Goal: Task Accomplishment & Management: Use online tool/utility

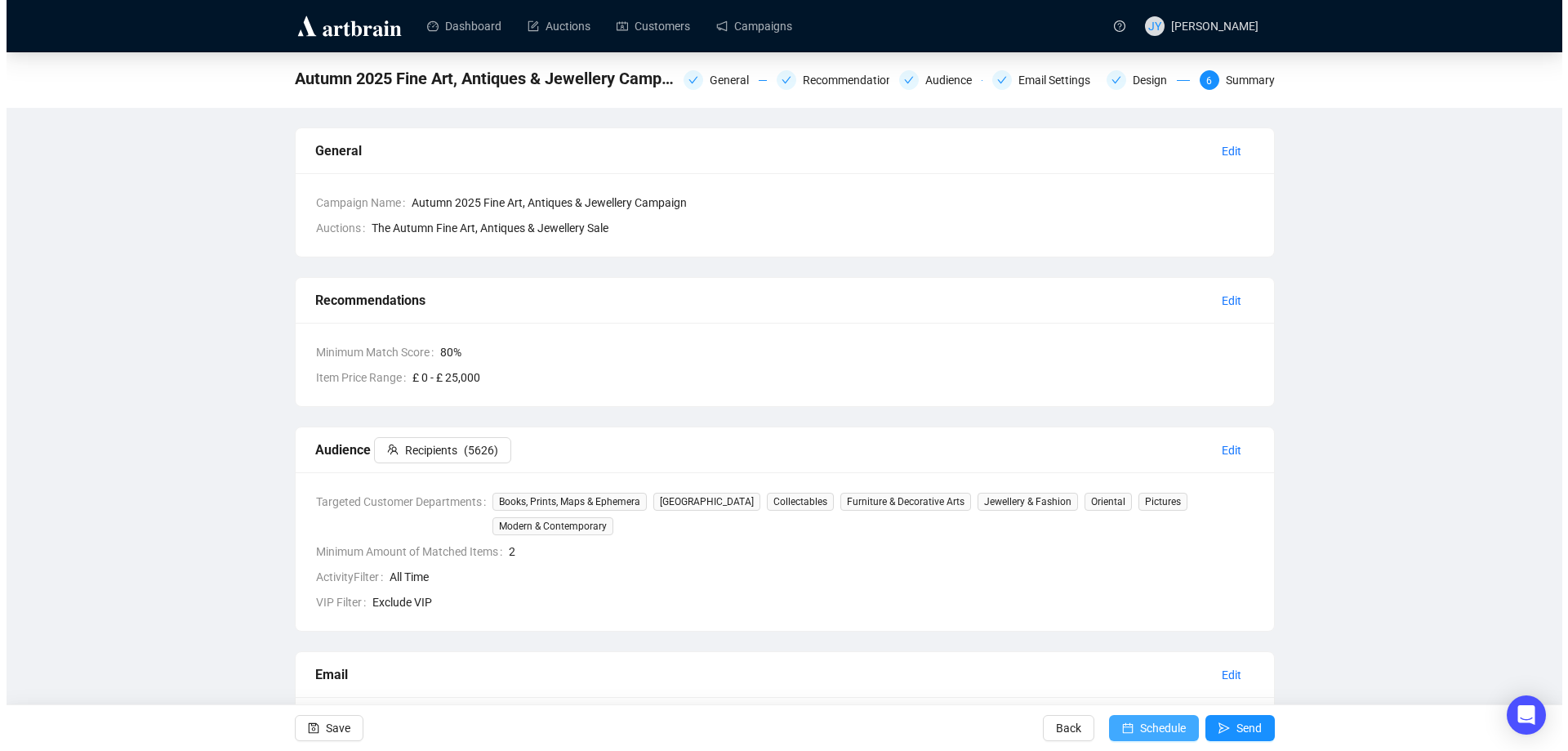
scroll to position [396, 0]
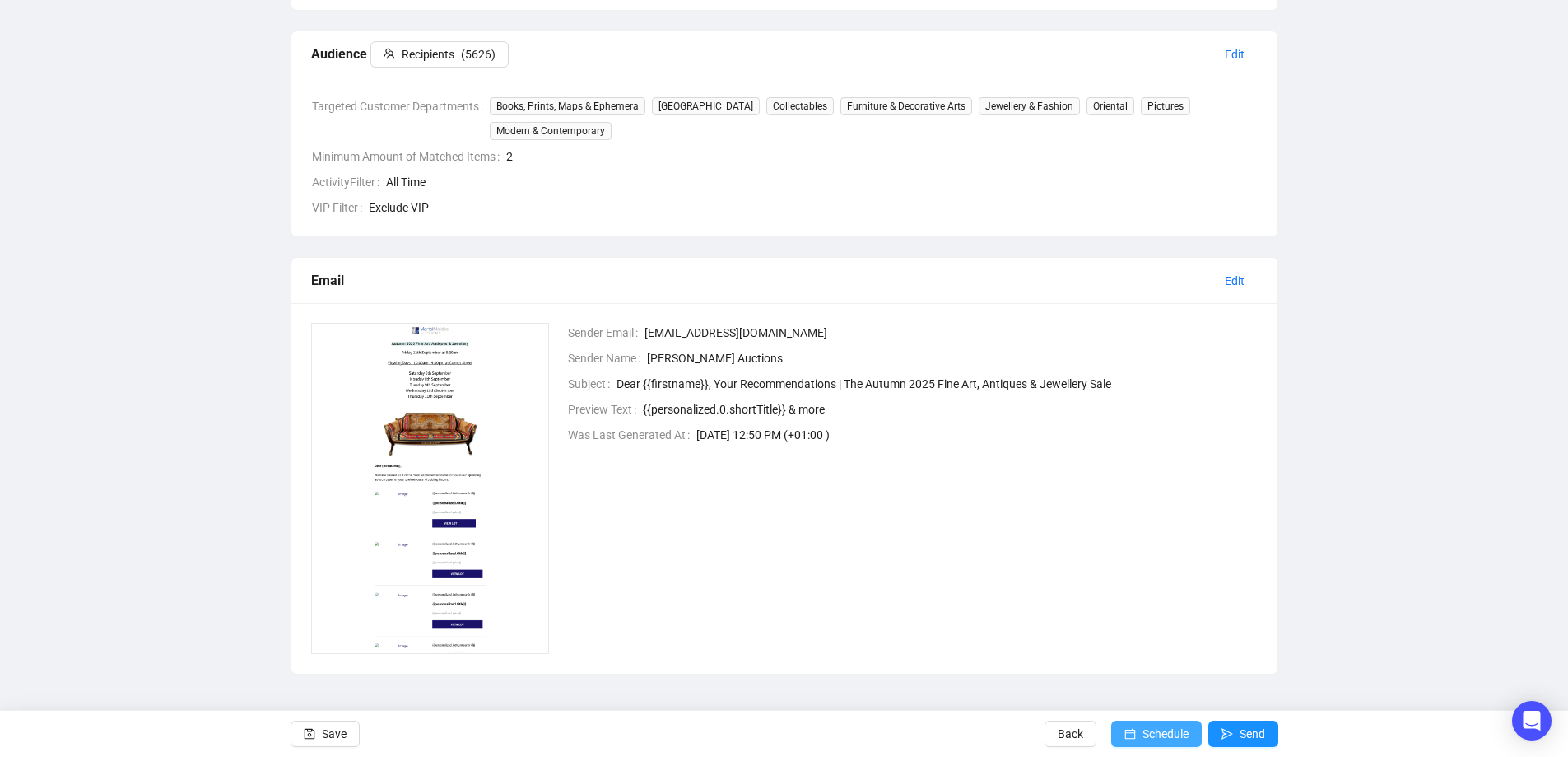
click at [1140, 736] on button "Schedule" at bounding box center [1156, 733] width 90 height 26
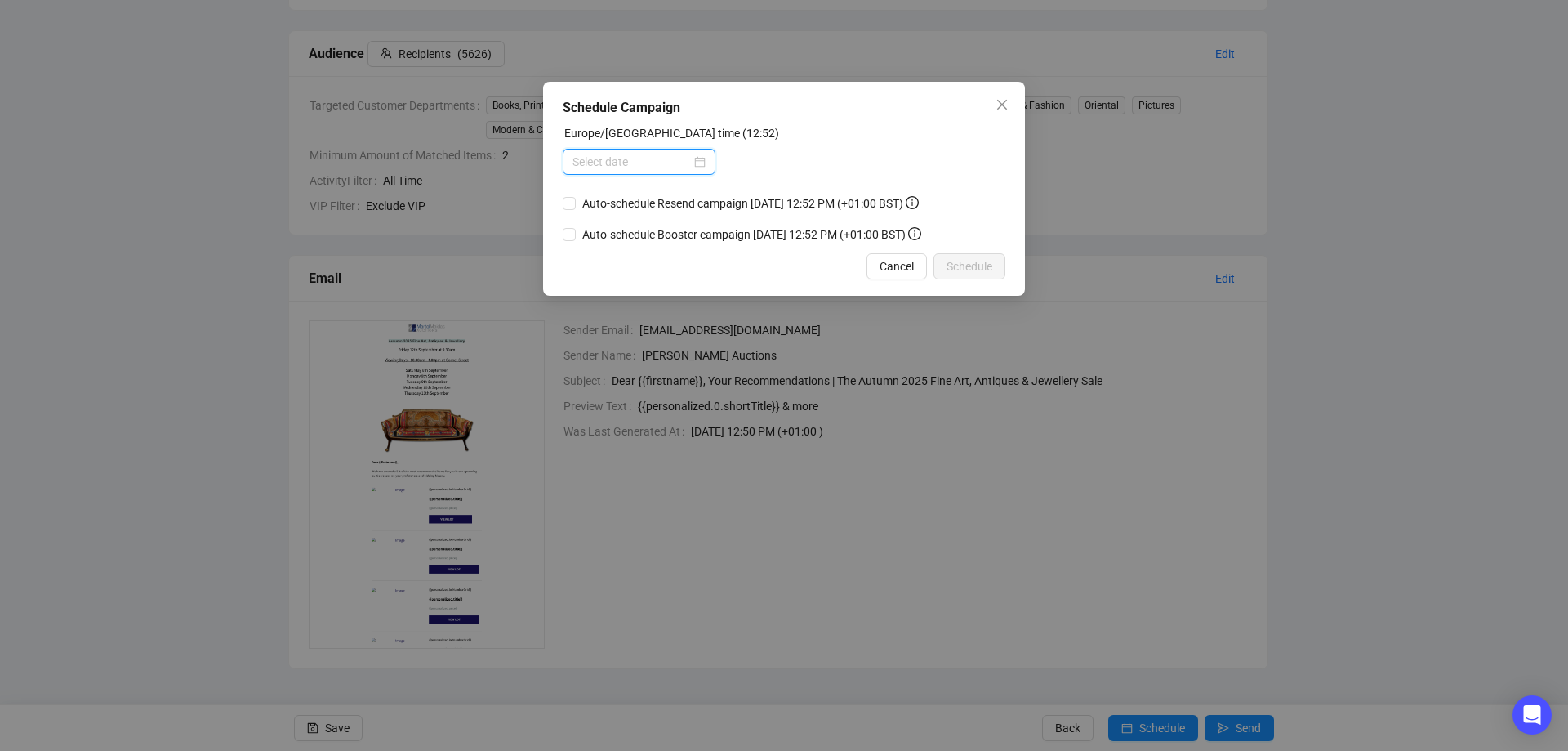
click at [602, 154] on input at bounding box center [632, 161] width 119 height 18
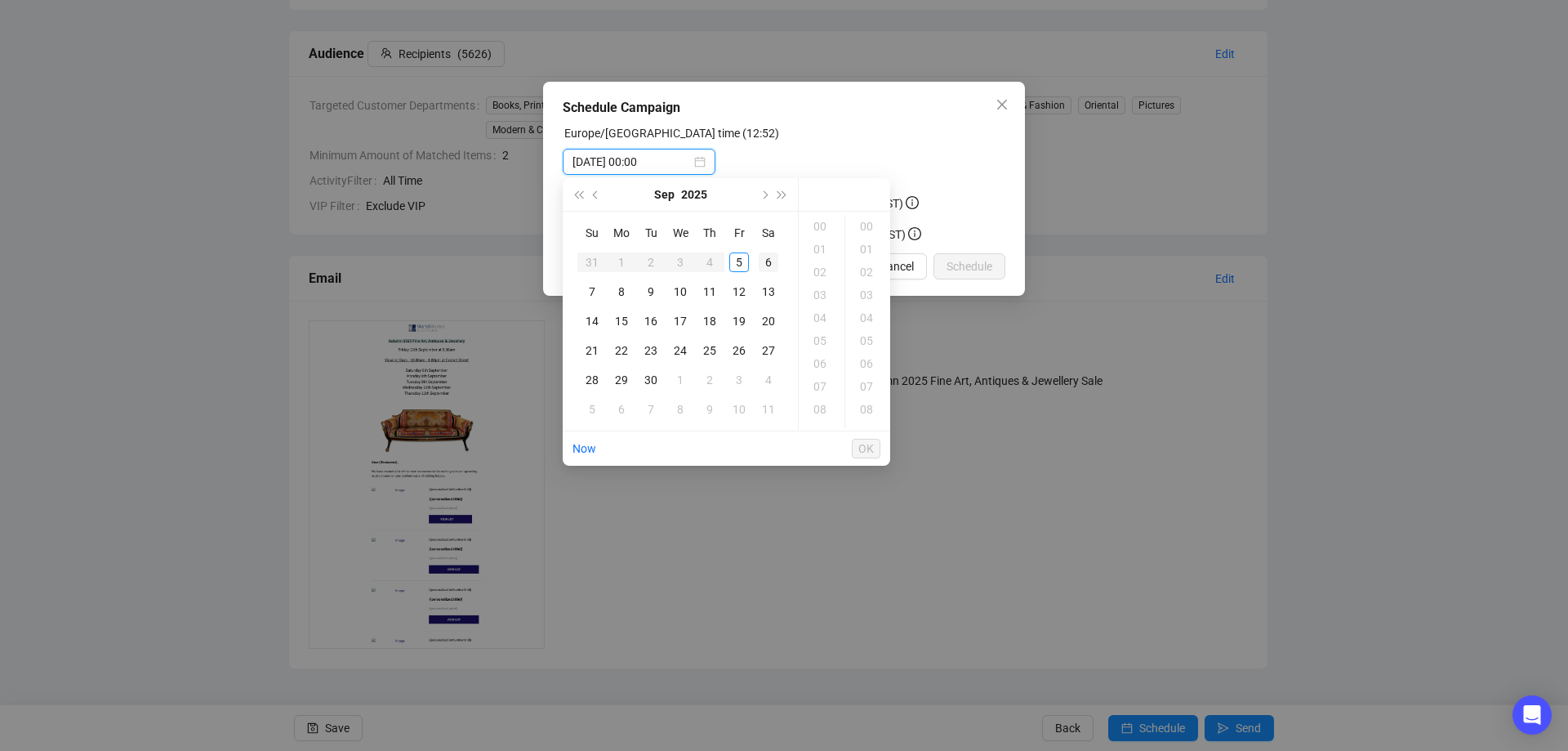
type input "[DATE] 00:00"
type input "[DATE] 01:00"
click at [740, 262] on div "5" at bounding box center [739, 262] width 19 height 19
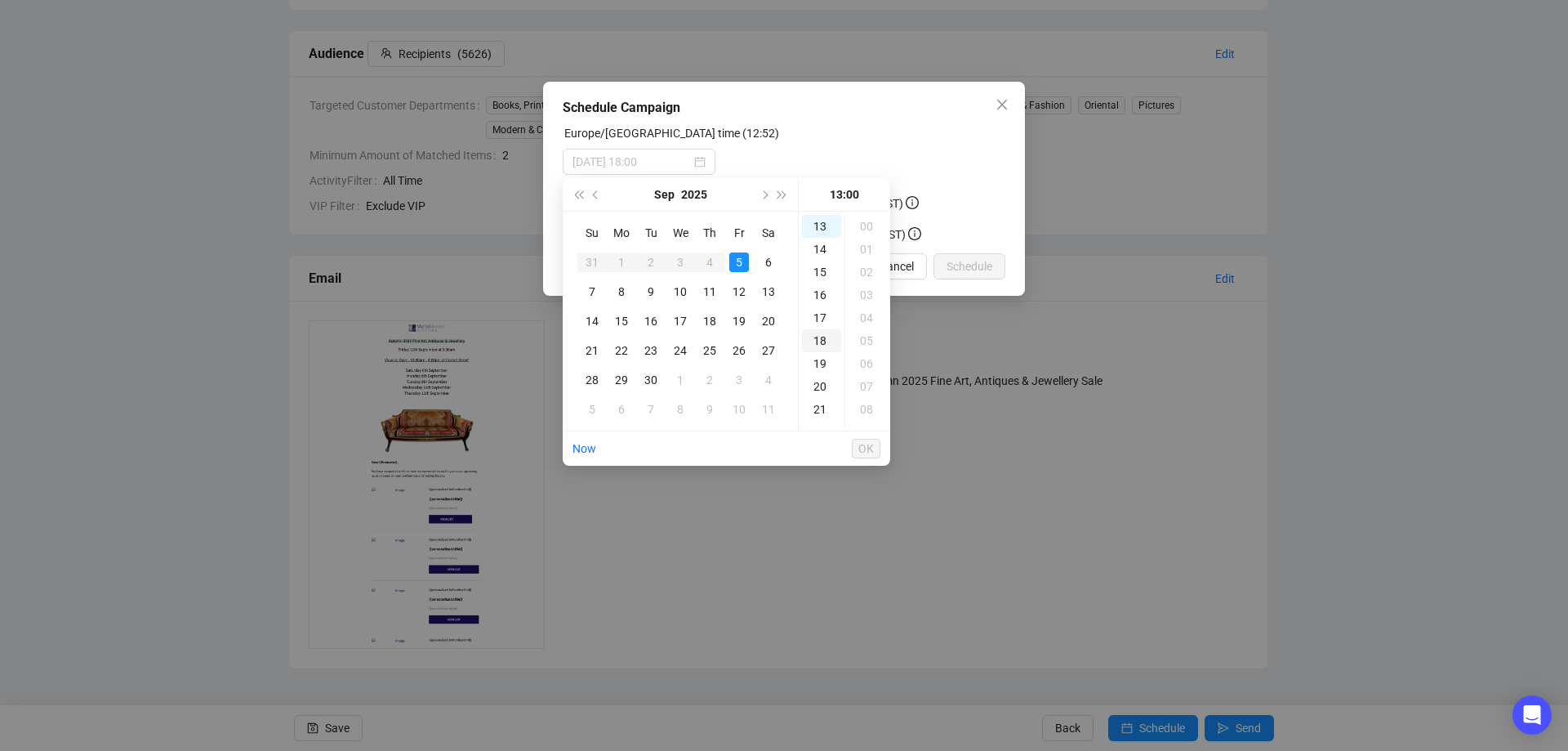
click at [823, 342] on div "18" at bounding box center [821, 340] width 39 height 23
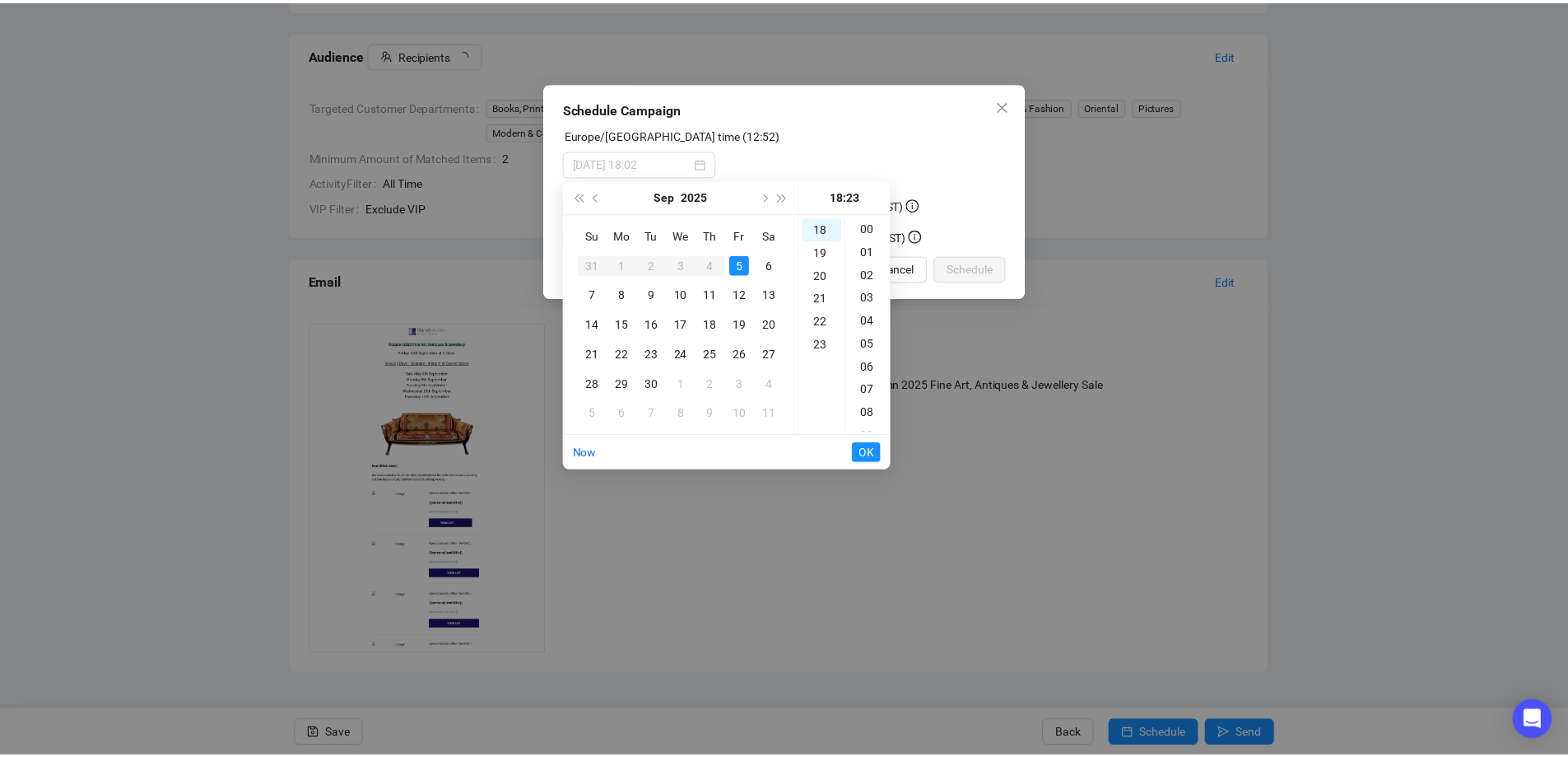
scroll to position [0, 0]
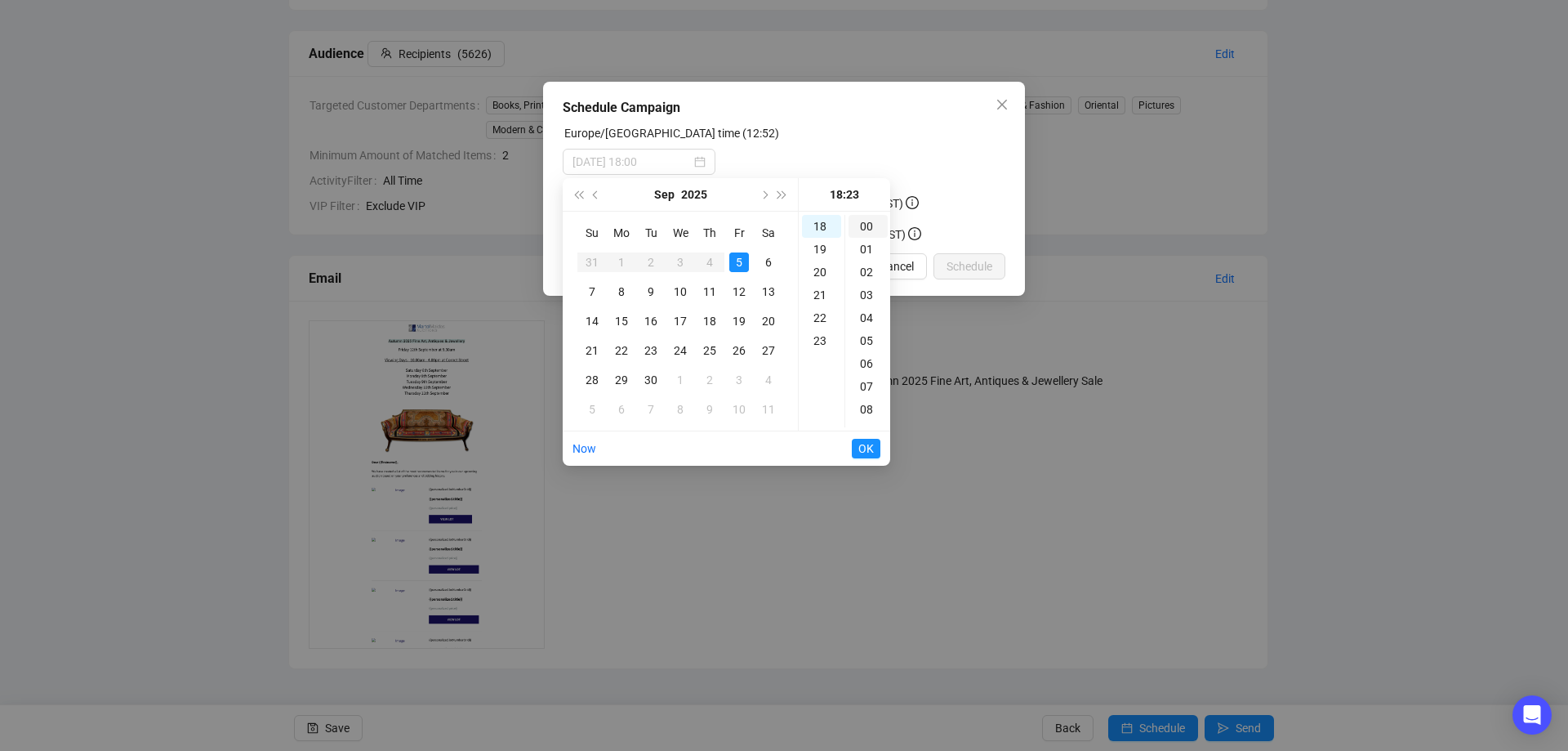
click at [863, 223] on div "00" at bounding box center [868, 226] width 39 height 23
type input "[DATE] 18:00"
click at [864, 445] on span "OK" at bounding box center [866, 448] width 16 height 31
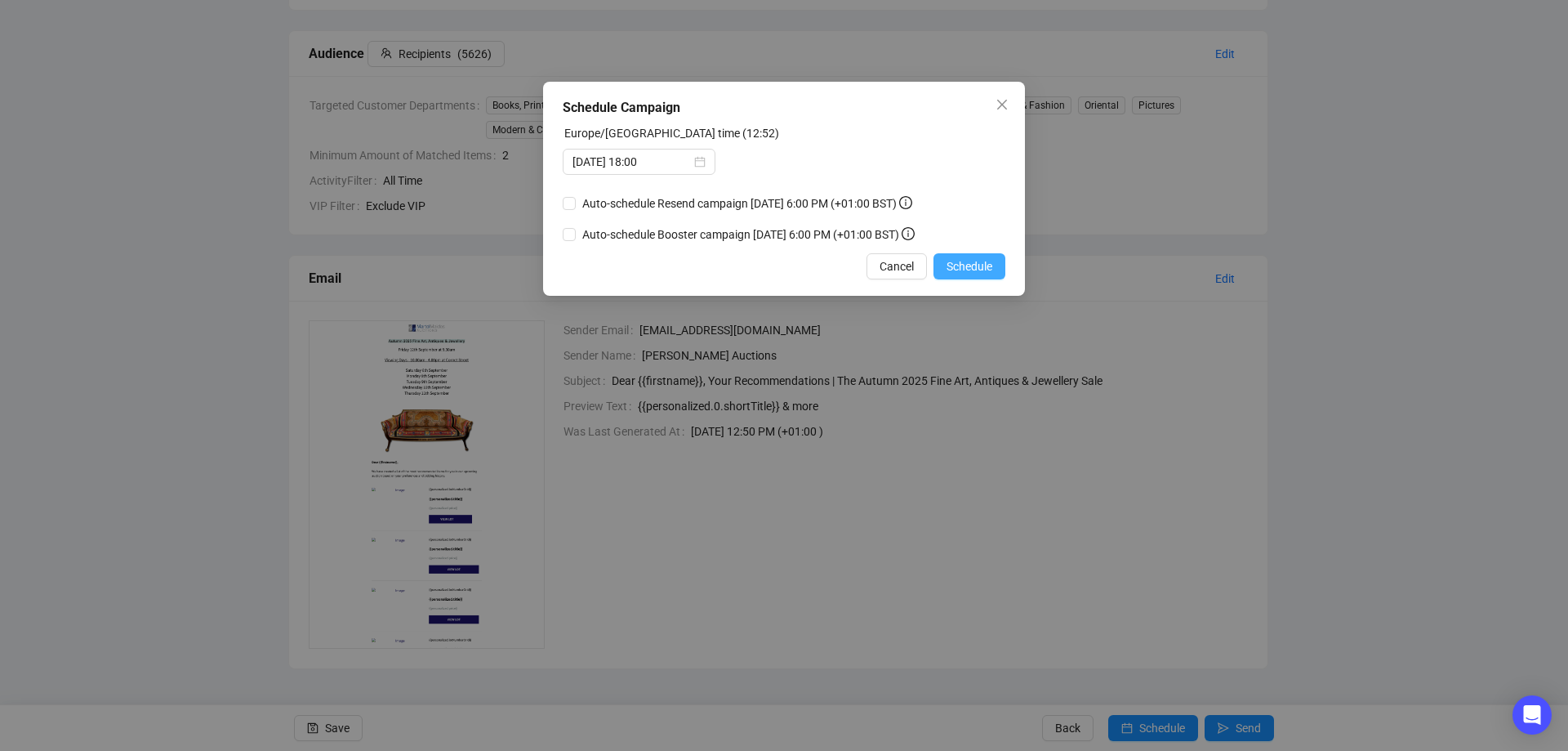
click at [973, 261] on span "Schedule" at bounding box center [969, 265] width 46 height 18
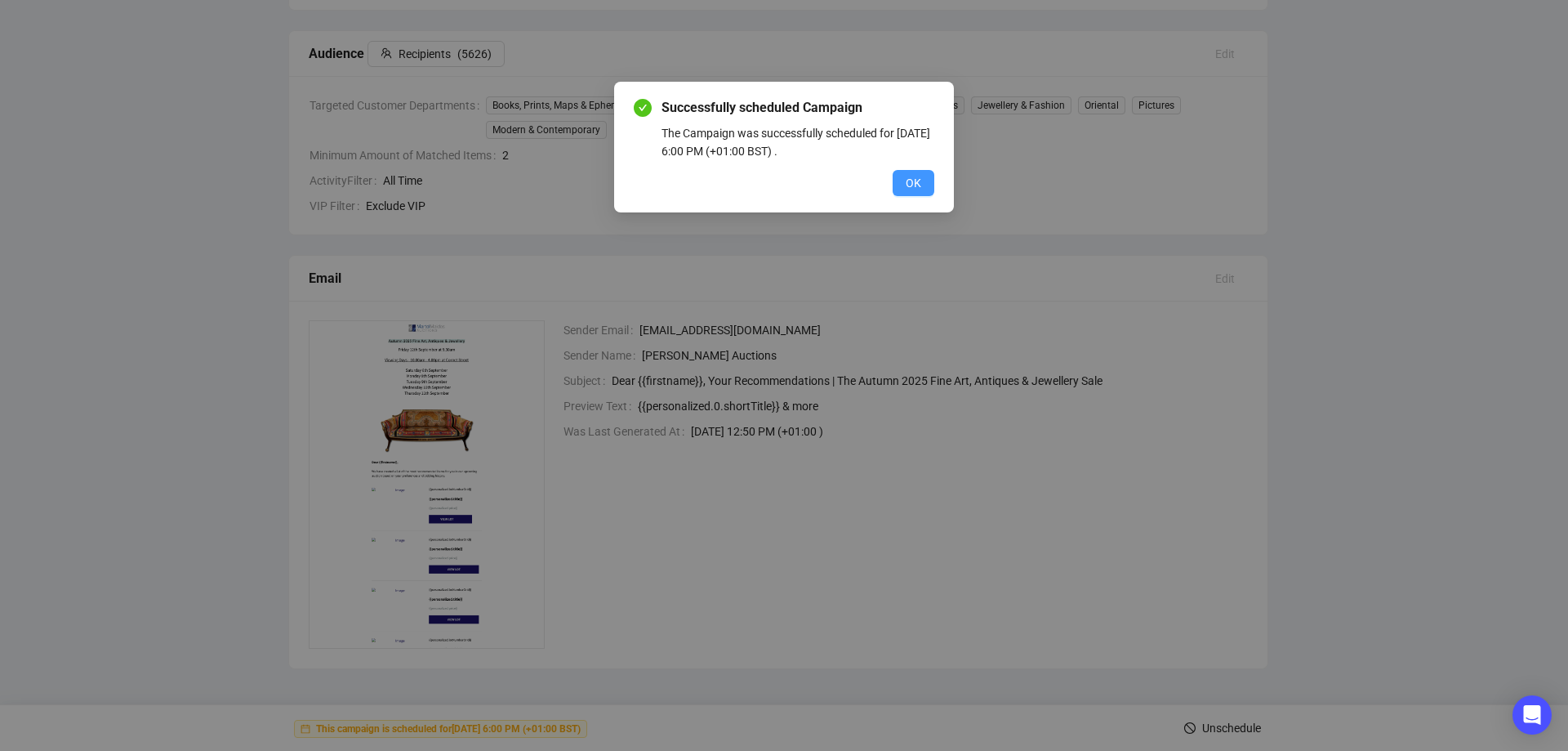
click at [915, 177] on span "OK" at bounding box center [913, 183] width 16 height 18
